Goal: Complete application form: Complete application form

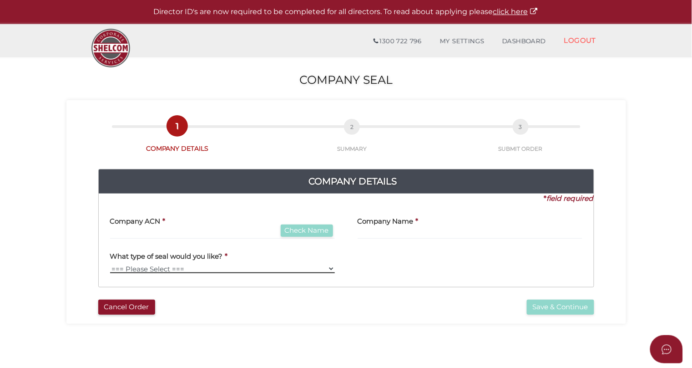
click at [191, 267] on select "=== Please Select === Fold Seal" at bounding box center [222, 268] width 225 height 9
select select "Fold Seal"
click at [110, 264] on select "=== Please Select === Fold Seal" at bounding box center [222, 268] width 225 height 9
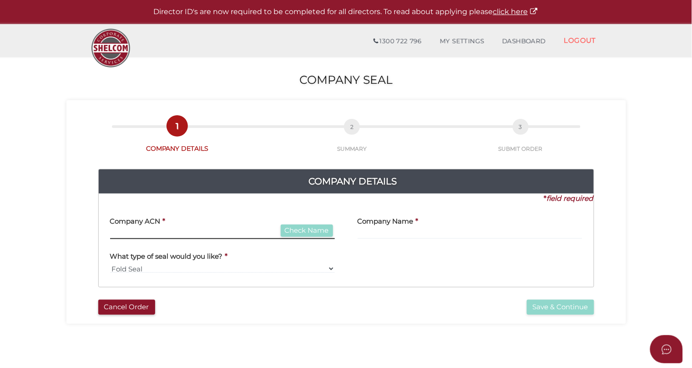
click at [175, 232] on input "text" at bounding box center [222, 234] width 225 height 10
type input "123456789"
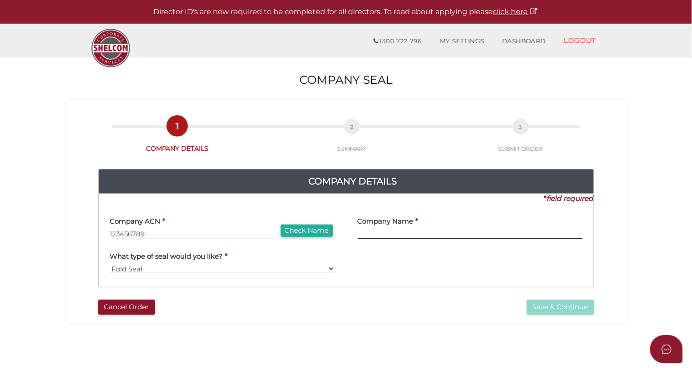
click at [370, 232] on input "text" at bounding box center [470, 234] width 225 height 10
type input "testmilky"
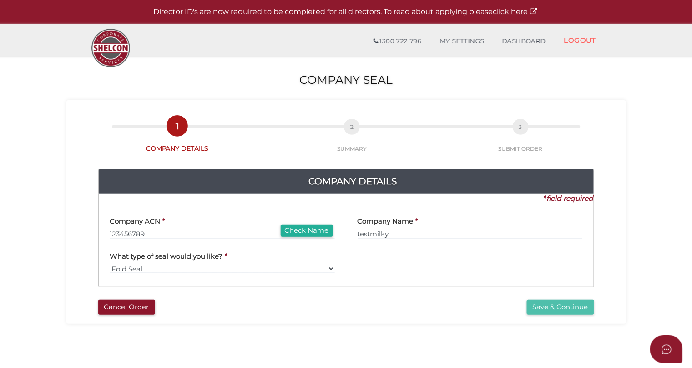
click at [543, 310] on button "Save & Continue" at bounding box center [560, 306] width 67 height 15
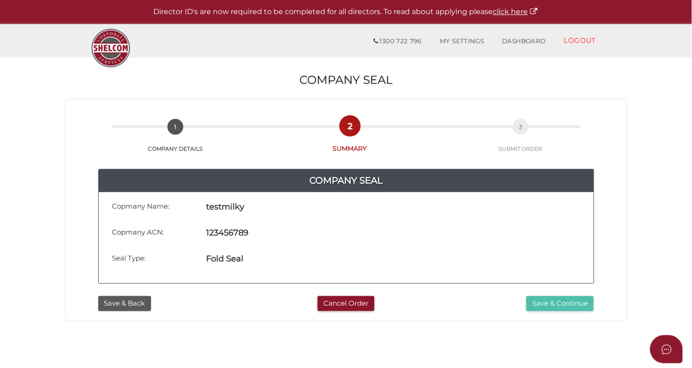
click at [564, 300] on button "Save & Continue" at bounding box center [559, 303] width 67 height 15
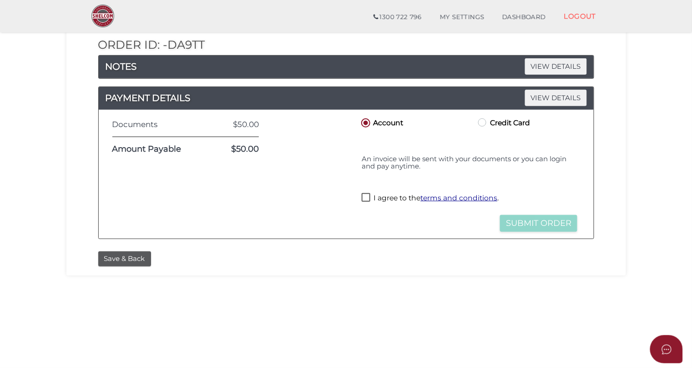
scroll to position [156, 0]
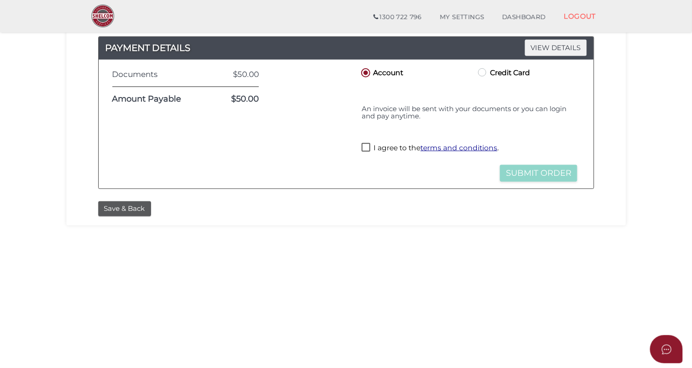
click at [366, 149] on label "I agree to the terms and conditions ." at bounding box center [430, 148] width 137 height 11
checkbox input "true"
click at [510, 171] on button "Submit Order" at bounding box center [538, 173] width 77 height 17
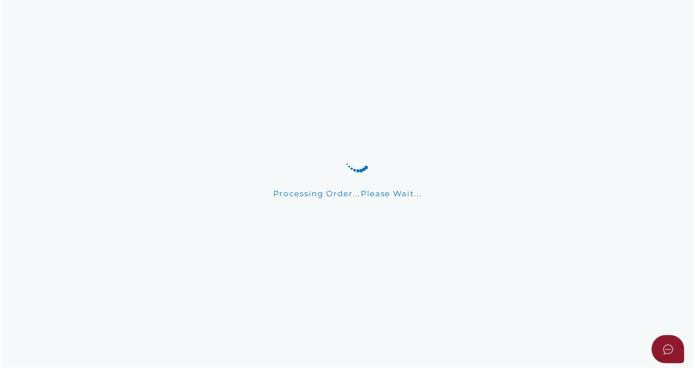
scroll to position [0, 0]
